Goal: Go to known website: Access a specific website the user already knows

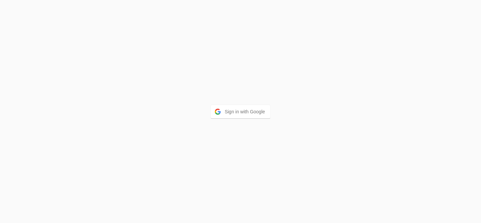
click at [236, 109] on button "Sign in with Google" at bounding box center [241, 111] width 60 height 13
